Goal: Task Accomplishment & Management: Manage account settings

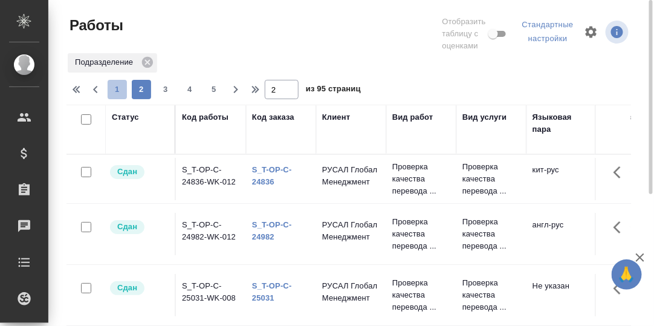
drag, startPoint x: 115, startPoint y: 85, endPoint x: 317, endPoint y: 120, distance: 205.4
click at [115, 86] on span "1" at bounding box center [117, 89] width 19 height 12
type input "1"
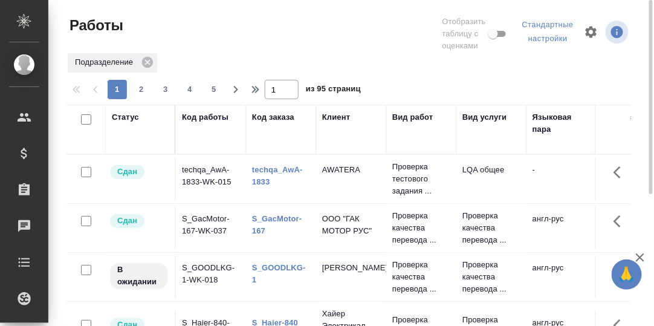
click at [282, 265] on link "S_GOODLKG-1" at bounding box center [279, 273] width 54 height 21
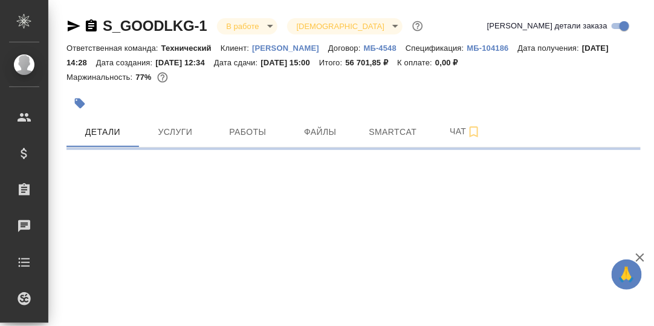
select select "RU"
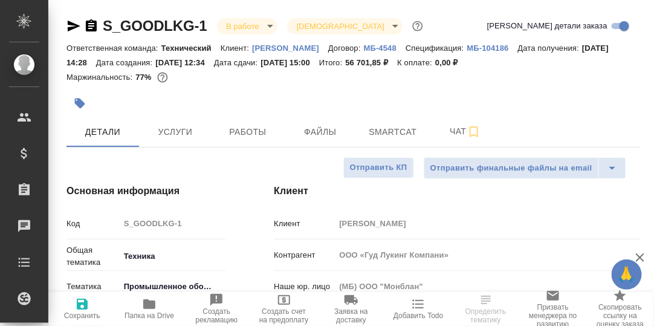
type textarea "x"
type input "[PERSON_NAME]"
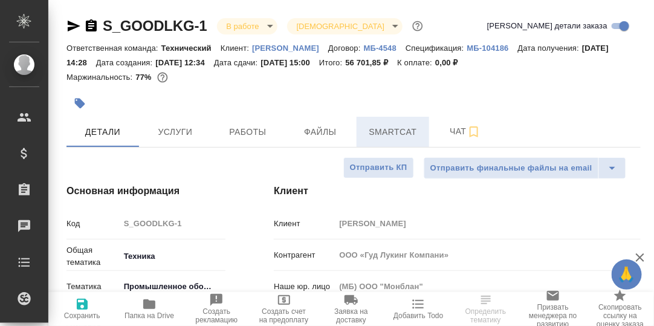
click at [393, 134] on span "Smartcat" at bounding box center [393, 132] width 58 height 15
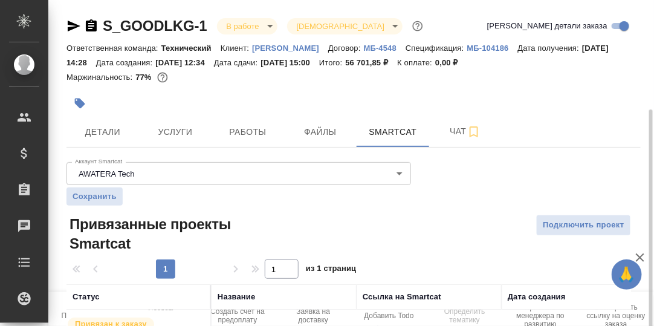
scroll to position [66, 0]
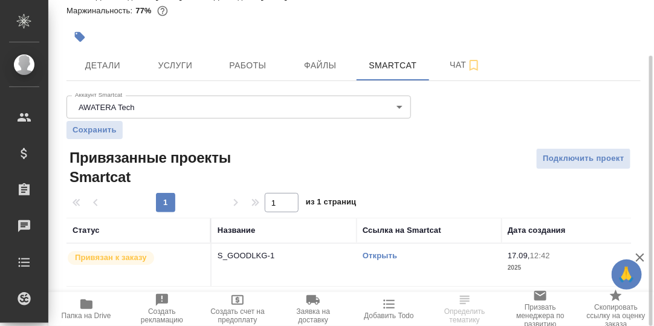
click at [390, 256] on link "Открыть" at bounding box center [380, 255] width 34 height 9
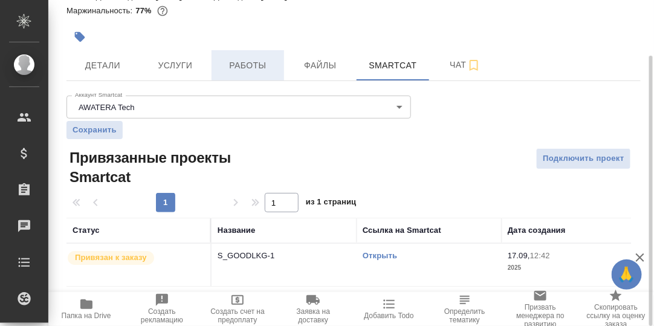
click at [248, 67] on span "Работы" at bounding box center [248, 65] width 58 height 15
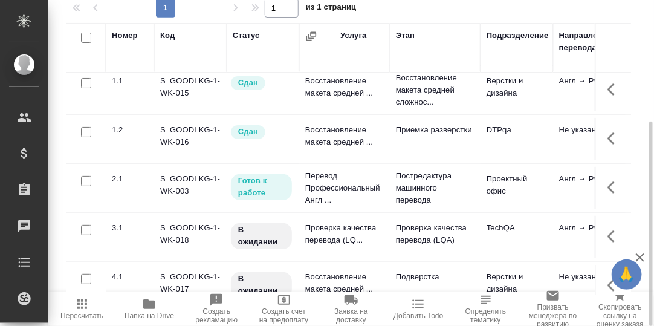
scroll to position [30, 0]
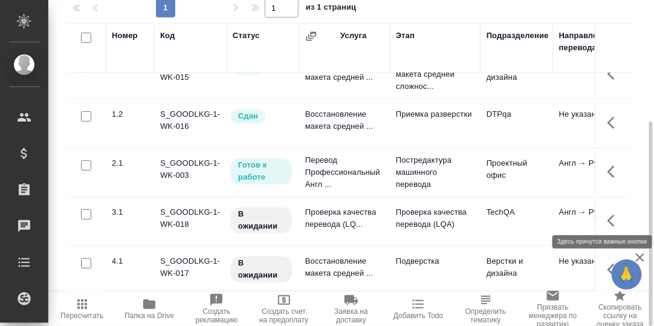
click at [607, 215] on icon "button" at bounding box center [614, 220] width 15 height 15
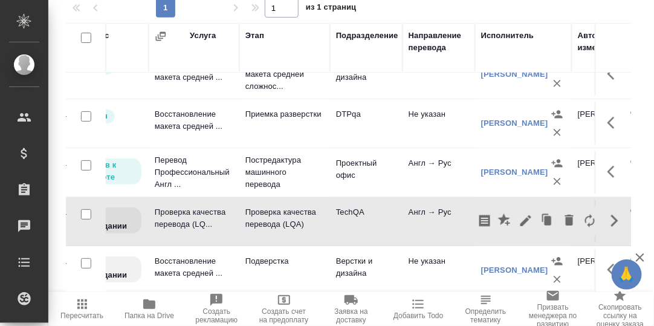
scroll to position [30, 149]
click at [400, 170] on td "Проектный офис" at bounding box center [367, 172] width 73 height 42
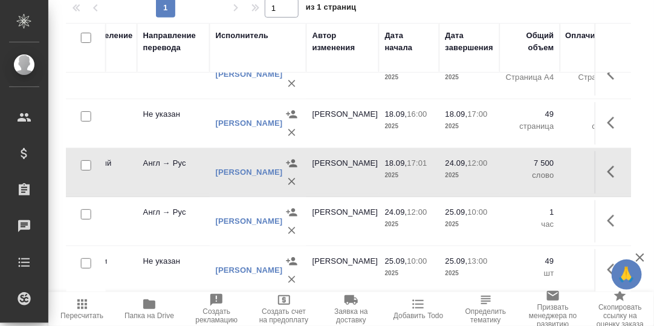
scroll to position [30, 0]
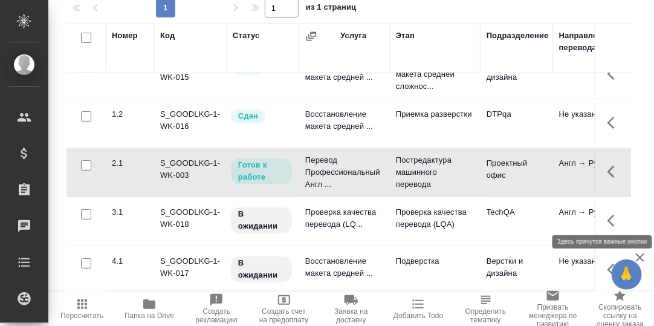
click at [607, 215] on icon "button" at bounding box center [610, 221] width 7 height 12
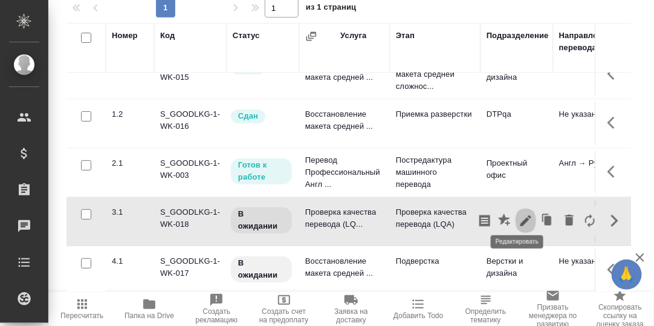
click at [520, 215] on icon "button" at bounding box center [525, 220] width 11 height 11
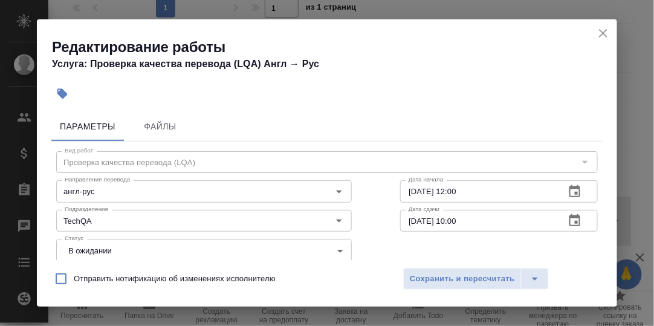
scroll to position [60, 0]
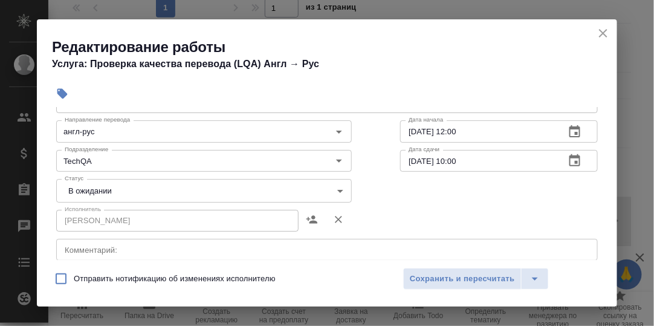
click at [336, 190] on body "🙏 .cls-1 fill:#fff; AWATERA Румянцева Дарья d.rumyantseva Клиенты Спецификации …" at bounding box center [327, 163] width 654 height 326
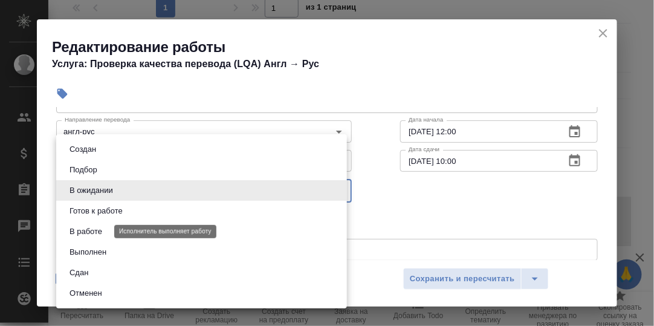
click at [93, 230] on button "В работе" at bounding box center [86, 231] width 40 height 13
type input "inProgress"
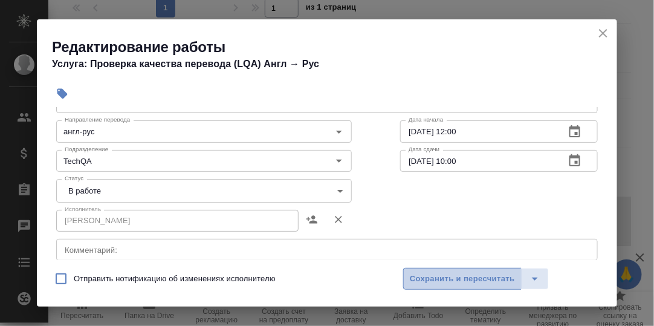
click at [474, 277] on span "Сохранить и пересчитать" at bounding box center [462, 279] width 105 height 14
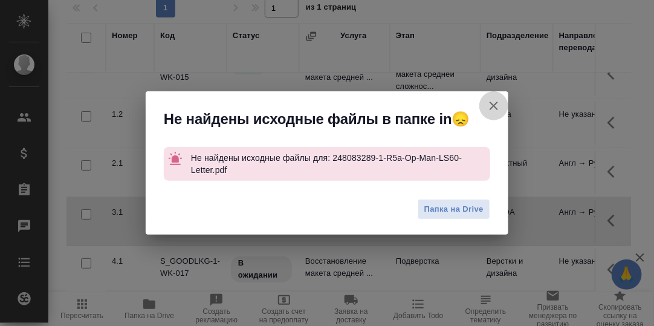
click at [494, 108] on icon "button" at bounding box center [494, 106] width 15 height 15
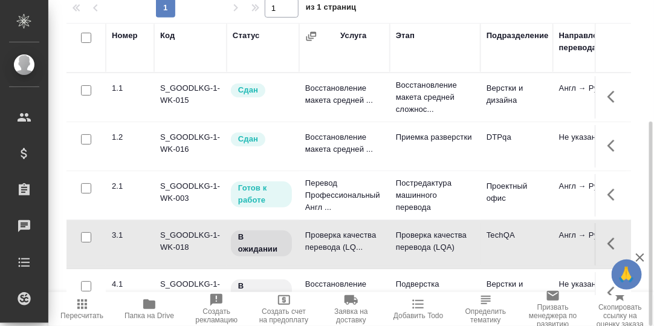
scroll to position [12, 0]
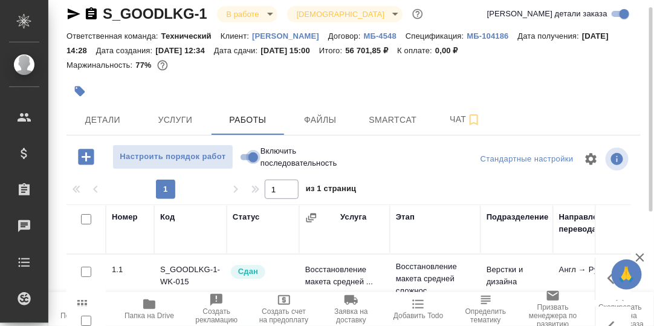
click at [246, 154] on input "Включить последовательность" at bounding box center [253, 157] width 44 height 15
checkbox input "true"
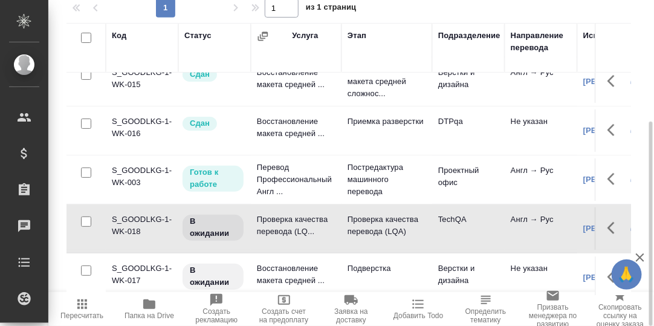
scroll to position [30, 0]
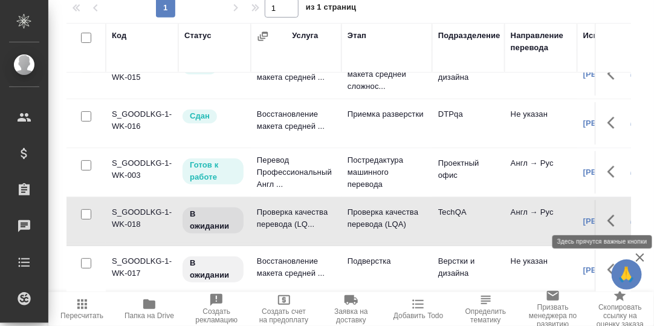
click at [607, 215] on icon "button" at bounding box center [610, 221] width 7 height 12
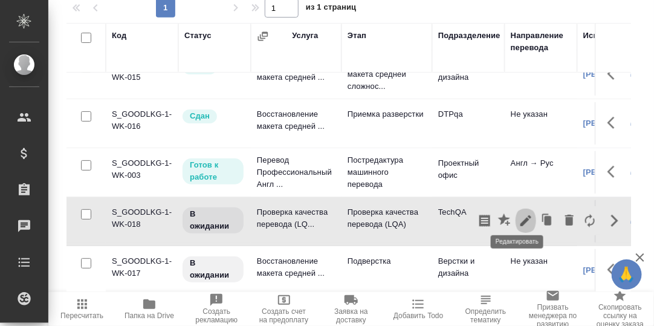
click at [520, 215] on icon "button" at bounding box center [525, 220] width 11 height 11
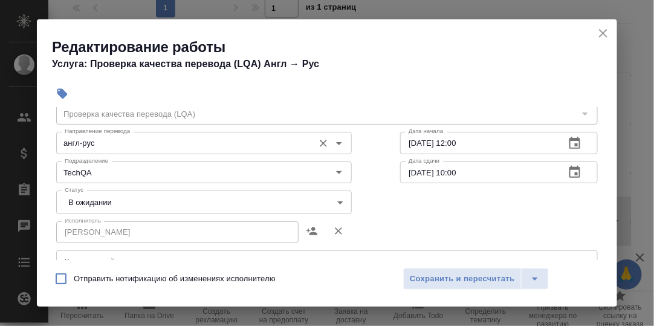
scroll to position [60, 0]
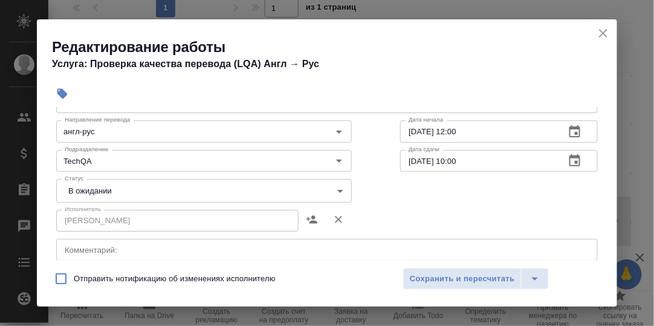
click at [337, 189] on body "🙏 .cls-1 fill:#fff; AWATERA Румянцева Дарья d.rumyantseva Клиенты Спецификации …" at bounding box center [327, 163] width 654 height 326
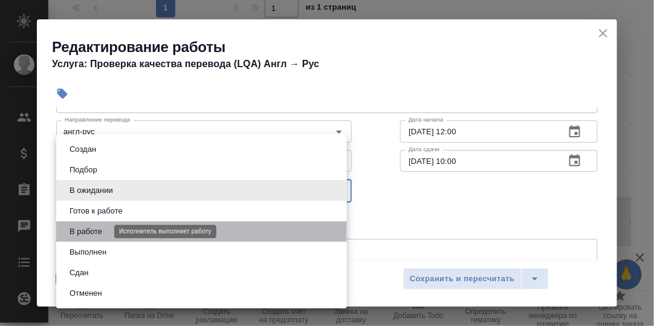
click at [100, 232] on button "В работе" at bounding box center [86, 231] width 40 height 13
type input "inProgress"
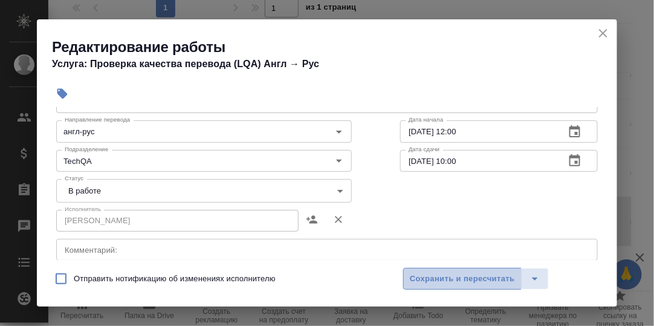
drag, startPoint x: 445, startPoint y: 282, endPoint x: 414, endPoint y: 276, distance: 32.0
click at [445, 282] on span "Сохранить и пересчитать" at bounding box center [462, 279] width 105 height 14
